Goal: Navigation & Orientation: Find specific page/section

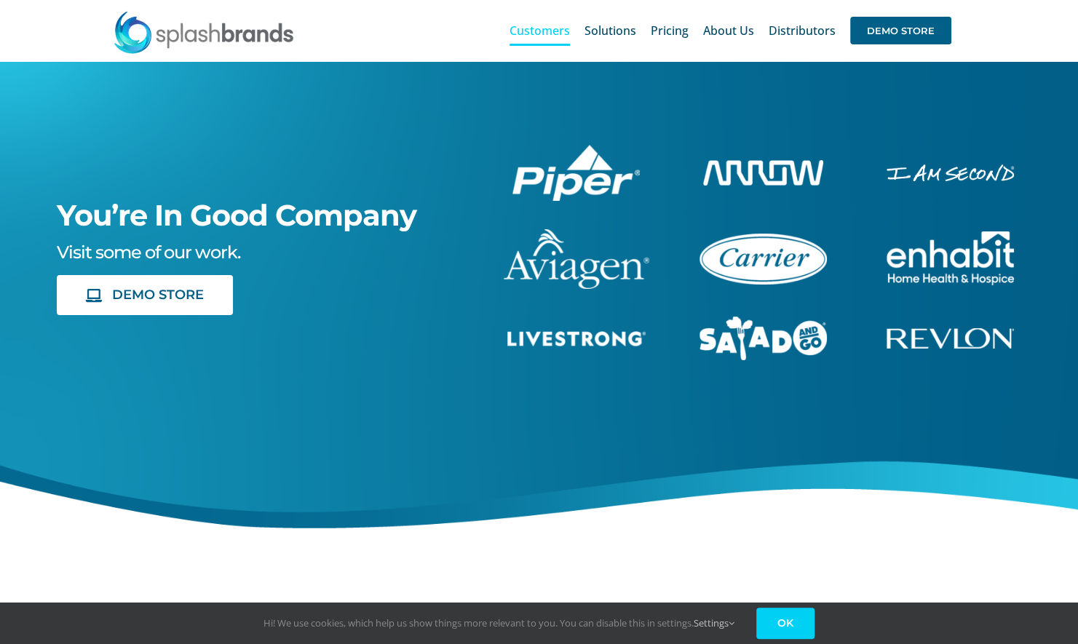
click at [801, 625] on link "OK" at bounding box center [786, 623] width 58 height 31
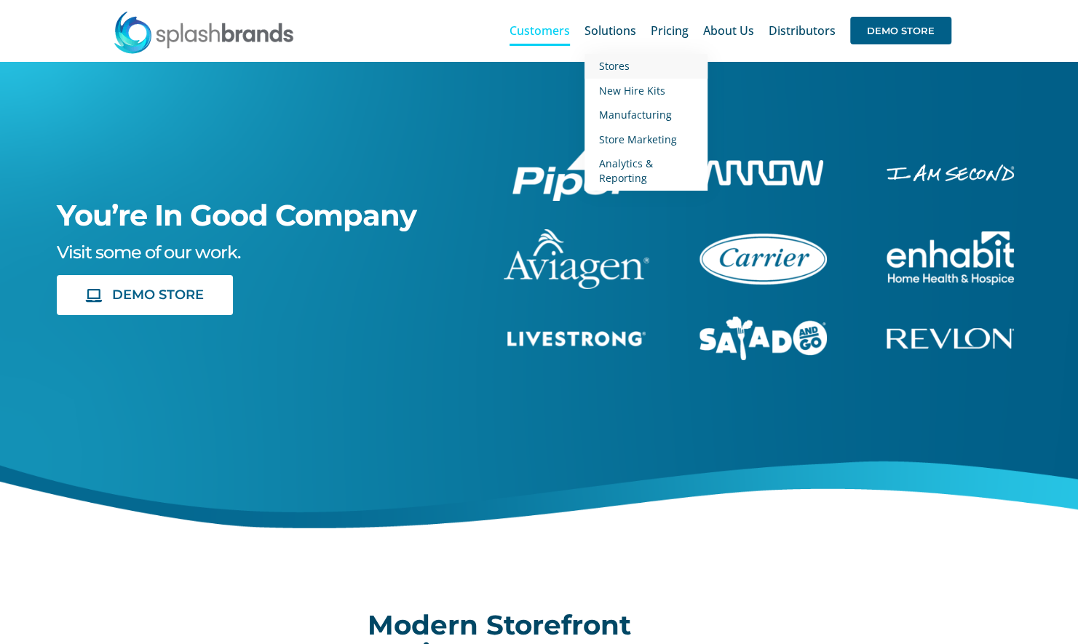
click at [625, 68] on span "Stores" at bounding box center [614, 66] width 31 height 14
